Goal: Complete application form: Complete application form

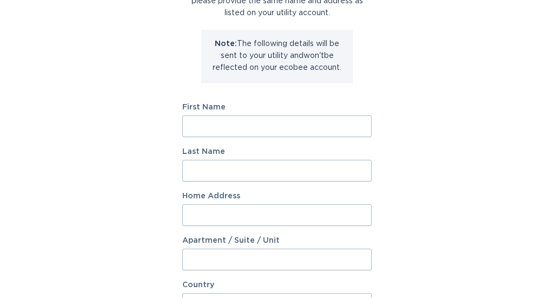
scroll to position [89, 0]
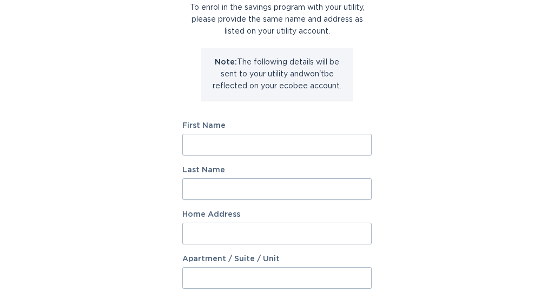
click at [308, 142] on input "First Name" at bounding box center [277, 145] width 190 height 22
type input "[PERSON_NAME]"
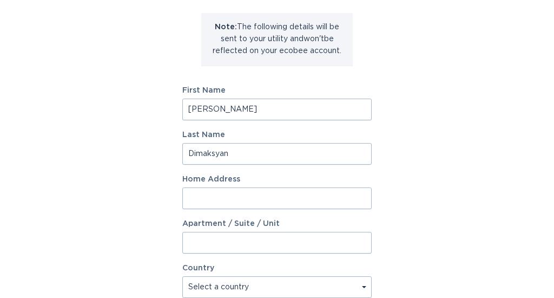
scroll to position [127, 0]
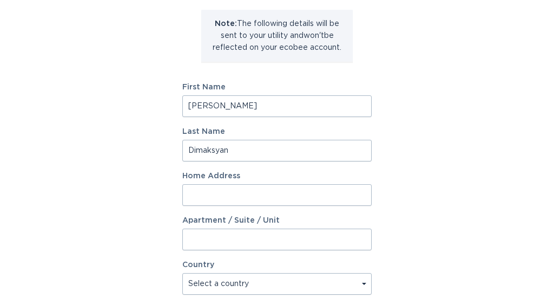
type input "Dimaksyan"
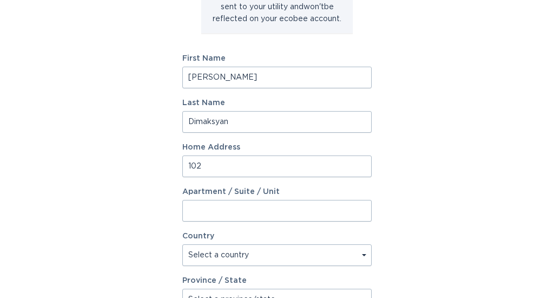
scroll to position [156, 0]
type input "102"
click at [283, 61] on label "First Name" at bounding box center [277, 58] width 190 height 8
click at [283, 66] on input "[PERSON_NAME]" at bounding box center [277, 77] width 190 height 22
click at [275, 77] on input "[PERSON_NAME]" at bounding box center [277, 77] width 190 height 22
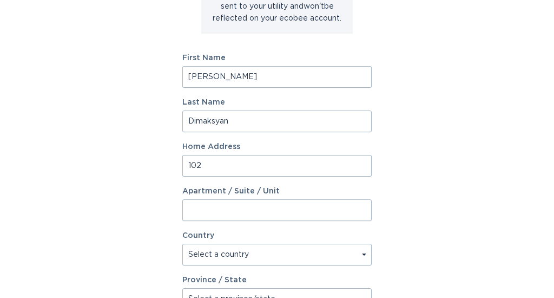
click at [275, 77] on input "[PERSON_NAME]" at bounding box center [277, 77] width 190 height 22
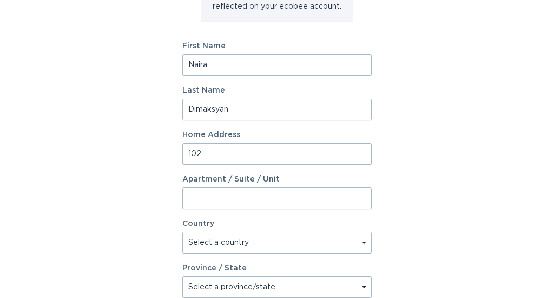
type input "Naira"
click at [217, 193] on input "Apartment / Suite / Unit" at bounding box center [277, 198] width 190 height 22
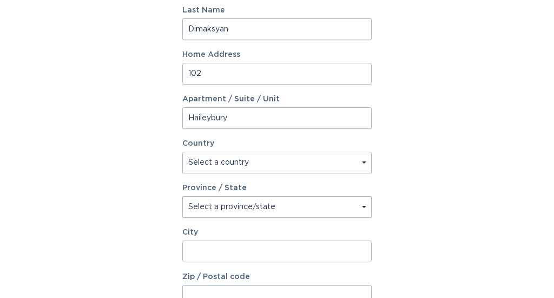
scroll to position [266, 0]
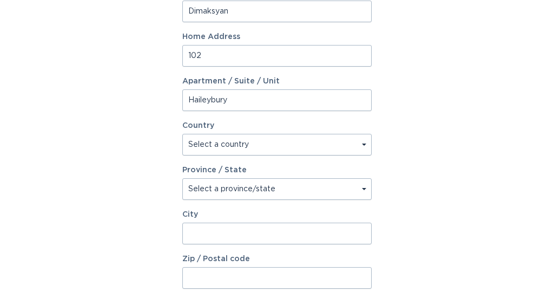
type input "Haileybury"
click at [239, 142] on select "Select a country [GEOGRAPHIC_DATA] [GEOGRAPHIC_DATA]" at bounding box center [277, 145] width 190 height 22
select select "CA"
click at [182, 134] on select "Select a country [GEOGRAPHIC_DATA] [GEOGRAPHIC_DATA]" at bounding box center [277, 145] width 190 height 22
click at [233, 192] on select "Select a province/state" at bounding box center [277, 189] width 190 height 22
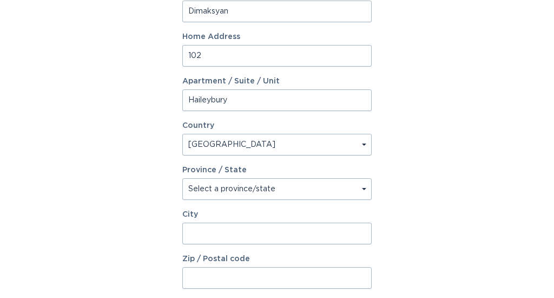
select select "ON"
click at [182, 178] on select "Select a province/state [GEOGRAPHIC_DATA] [GEOGRAPHIC_DATA] [GEOGRAPHIC_DATA] […" at bounding box center [277, 189] width 190 height 22
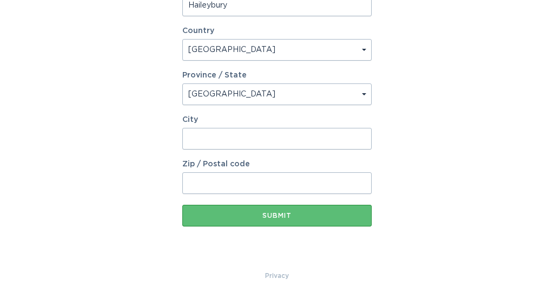
click at [247, 136] on input "City" at bounding box center [277, 139] width 190 height 22
type input "[GEOGRAPHIC_DATA]"
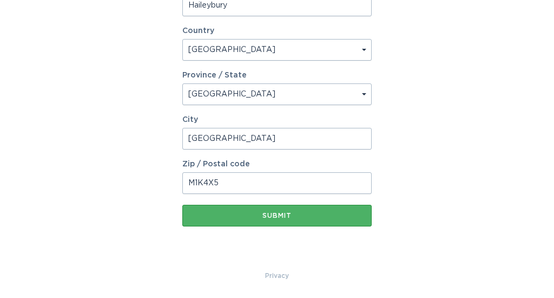
type input "M1K4X5"
click at [277, 217] on div "Submit" at bounding box center [277, 215] width 179 height 6
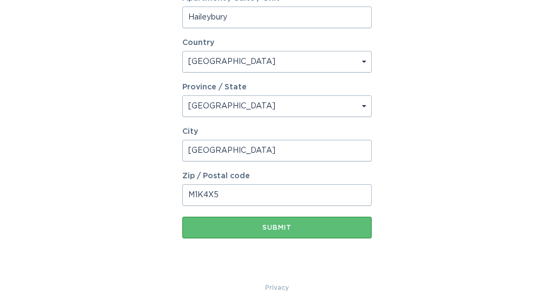
scroll to position [373, 0]
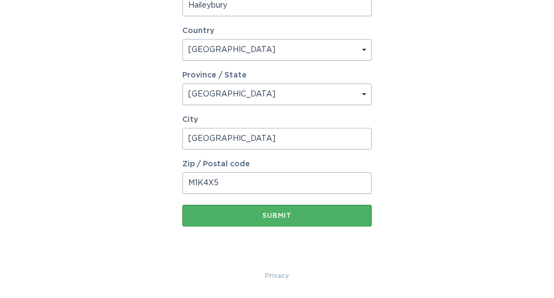
click at [293, 211] on button "Submit" at bounding box center [277, 216] width 190 height 22
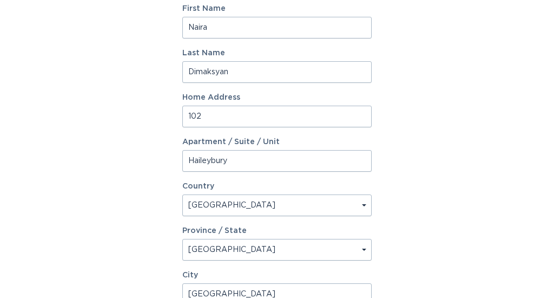
scroll to position [237, 0]
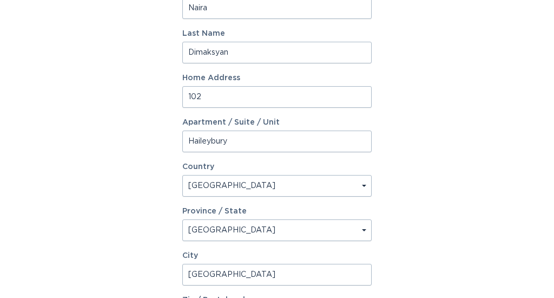
click at [343, 143] on input "Haileybury" at bounding box center [277, 141] width 190 height 22
type input "Haileybury Dr"
click at [401, 128] on div "Account Information To enrol in the savings program with your utility, please p…" at bounding box center [277, 100] width 554 height 610
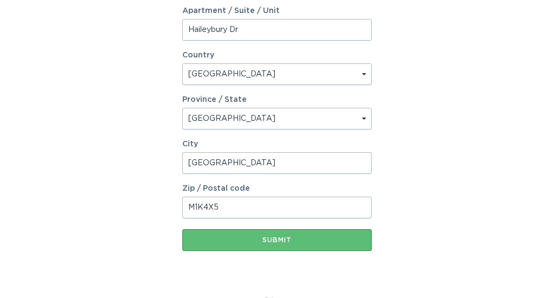
scroll to position [362, 0]
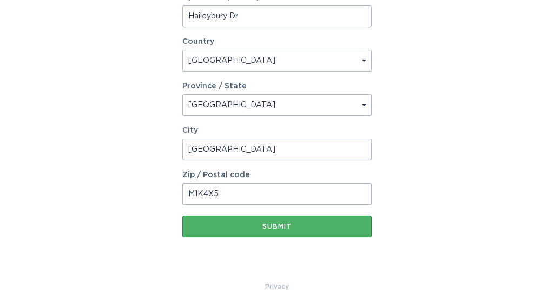
click at [272, 224] on div "Submit" at bounding box center [277, 226] width 179 height 6
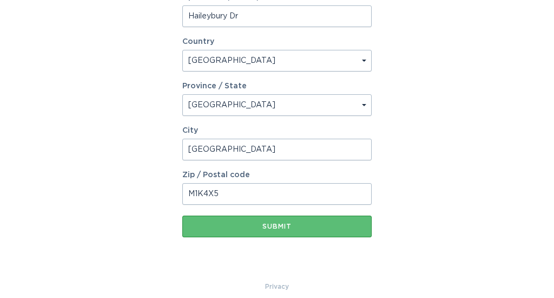
click at [203, 193] on input "M1K4X5" at bounding box center [277, 194] width 190 height 22
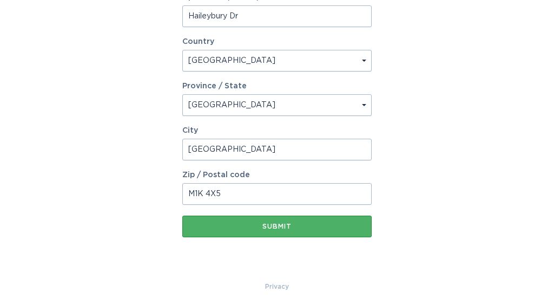
type input "M1K 4X5"
click at [247, 230] on button "Submit" at bounding box center [277, 227] width 190 height 22
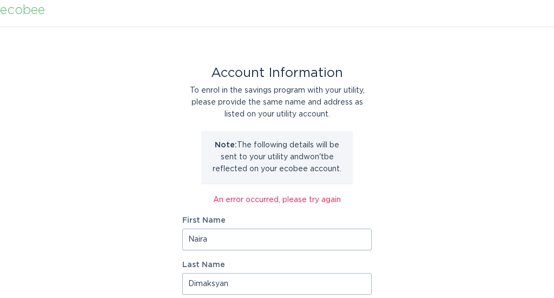
scroll to position [0, 0]
